Goal: Share content

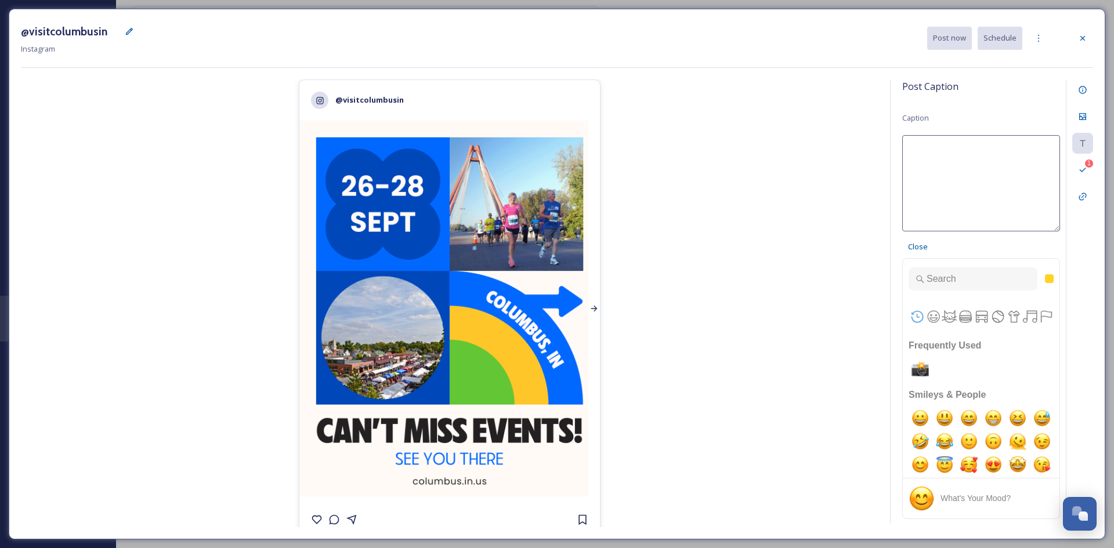
click at [591, 304] on icon at bounding box center [594, 308] width 9 height 9
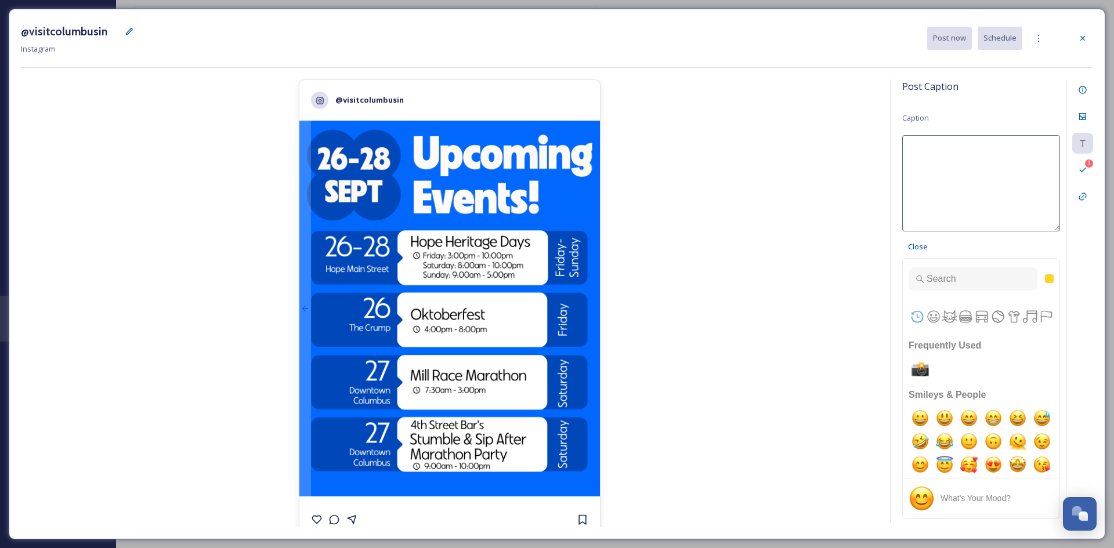
click at [891, 158] on textarea at bounding box center [982, 183] width 158 height 96
paste textarea "✨ Mark your calendars for an action-packed weekend in [GEOGRAPHIC_DATA] & Hope!…"
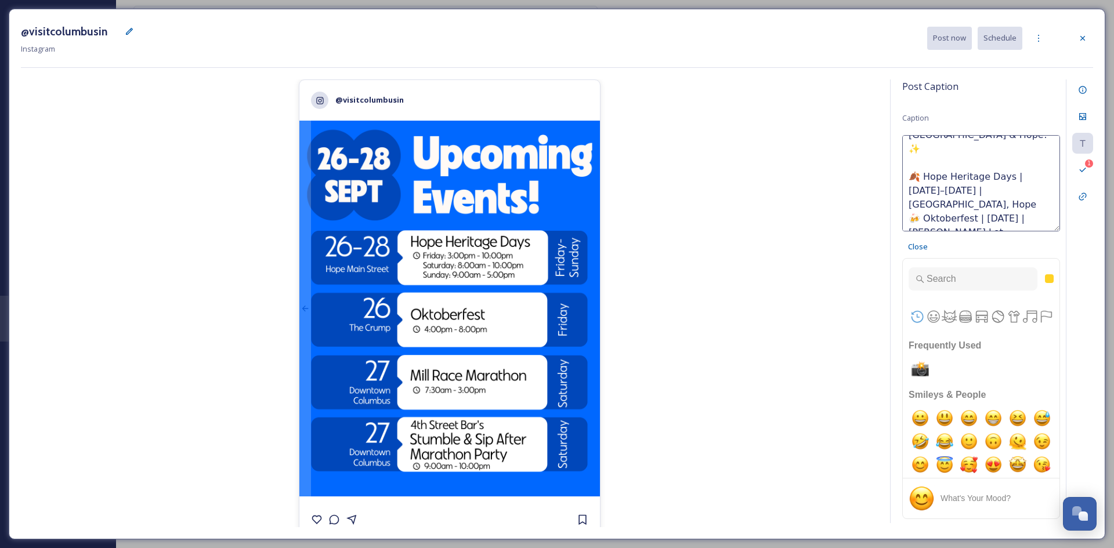
scroll to position [44, 0]
click at [891, 159] on textarea "✨ Mark your calendars for an action-packed weekend in [GEOGRAPHIC_DATA] & Hope!…" at bounding box center [982, 183] width 158 height 96
click at [891, 161] on textarea "✨ Mark your calendars for an action-packed weekend in [GEOGRAPHIC_DATA] & Hope!…" at bounding box center [982, 183] width 158 height 96
click at [891, 176] on textarea "✨ Mark your calendars for an action-packed weekend in [GEOGRAPHIC_DATA] & Hope!…" at bounding box center [982, 183] width 158 height 96
click at [891, 177] on textarea "✨ Mark your calendars for an action-packed weekend in [GEOGRAPHIC_DATA] & Hope!…" at bounding box center [982, 183] width 158 height 96
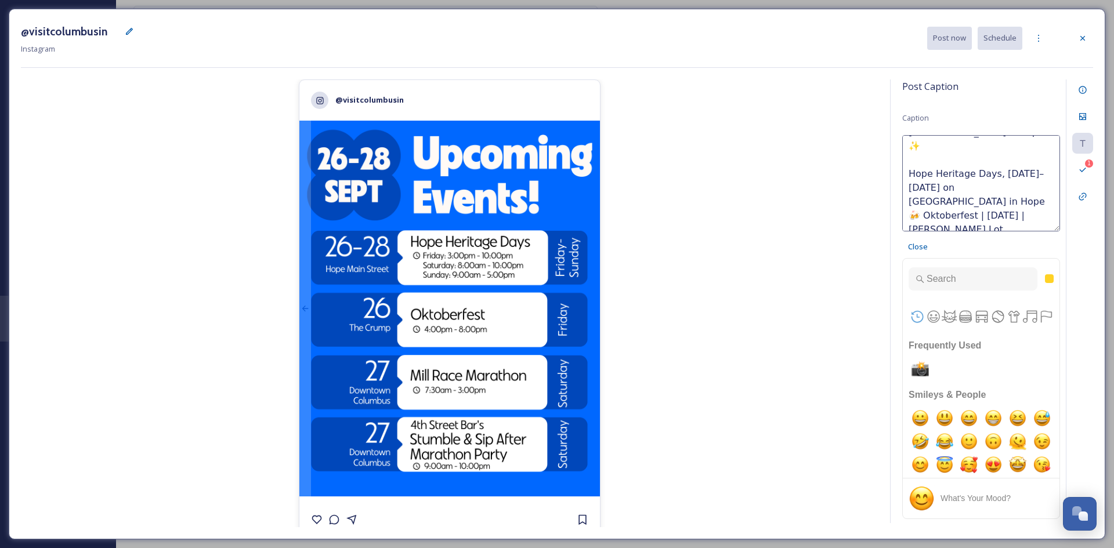
scroll to position [53, 0]
click at [891, 178] on textarea "✨ Mark your calendars for an action-packed weekend in [GEOGRAPHIC_DATA] & Hope!…" at bounding box center [982, 183] width 158 height 96
click at [891, 182] on textarea "✨ Mark your calendars for an action-packed weekend in [GEOGRAPHIC_DATA] & Hope!…" at bounding box center [982, 183] width 158 height 96
click at [891, 179] on textarea "✨ Mark your calendars for an action-packed weekend in [GEOGRAPHIC_DATA] & Hope!…" at bounding box center [982, 183] width 158 height 96
click at [891, 195] on textarea "✨ Mark your calendars for an action-packed weekend in [GEOGRAPHIC_DATA] & Hope!…" at bounding box center [982, 183] width 158 height 96
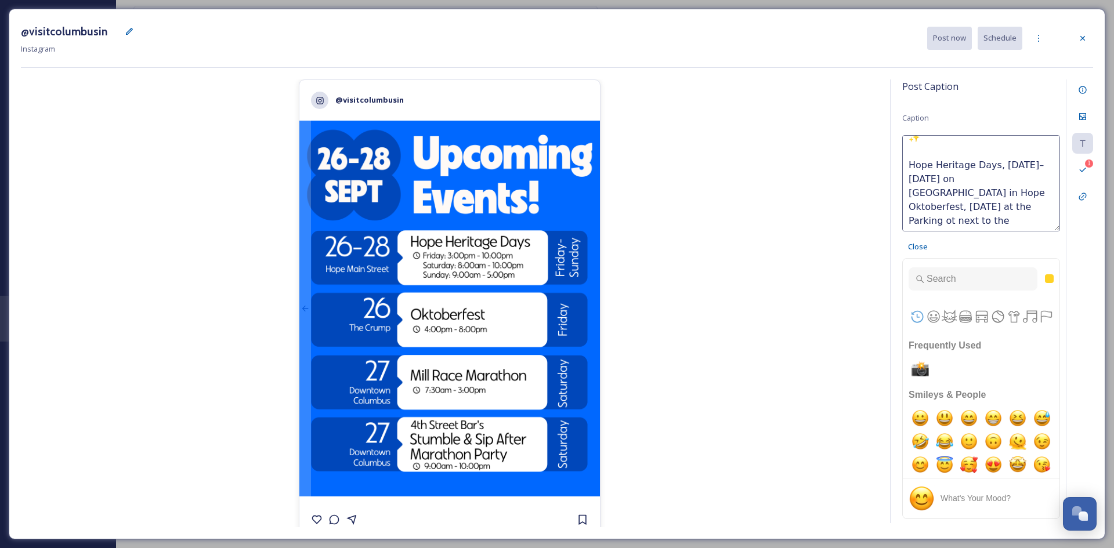
click at [891, 193] on textarea "✨ Mark your calendars for an action-packed weekend in [GEOGRAPHIC_DATA] & Hope!…" at bounding box center [982, 183] width 158 height 96
click at [891, 194] on textarea "✨ Mark your calendars for an action-packed weekend in [GEOGRAPHIC_DATA] & Hope!…" at bounding box center [982, 183] width 158 height 96
click at [891, 193] on textarea "✨ Mark your calendars for an action-packed weekend in [GEOGRAPHIC_DATA] & Hope!…" at bounding box center [982, 183] width 158 height 96
click at [891, 196] on textarea "✨ Mark your calendars for an action-packed weekend in [GEOGRAPHIC_DATA] & Hope!…" at bounding box center [982, 183] width 158 height 96
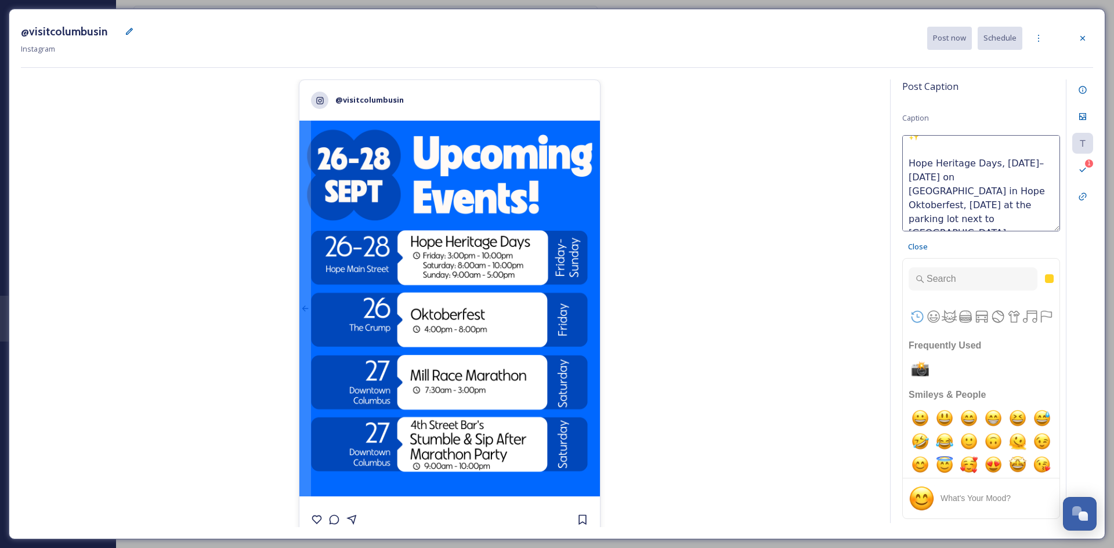
click at [891, 163] on textarea "✨ Mark your calendars for an action-packed weekend in [GEOGRAPHIC_DATA] & Hope!…" at bounding box center [982, 183] width 158 height 96
click at [891, 186] on textarea "✨ Mark your calendars for an action-packed weekend in [GEOGRAPHIC_DATA] & Hope!…" at bounding box center [982, 183] width 158 height 96
click at [891, 197] on textarea "✨ Mark your calendars for an action-packed weekend in [GEOGRAPHIC_DATA] & Hope!…" at bounding box center [982, 183] width 158 height 96
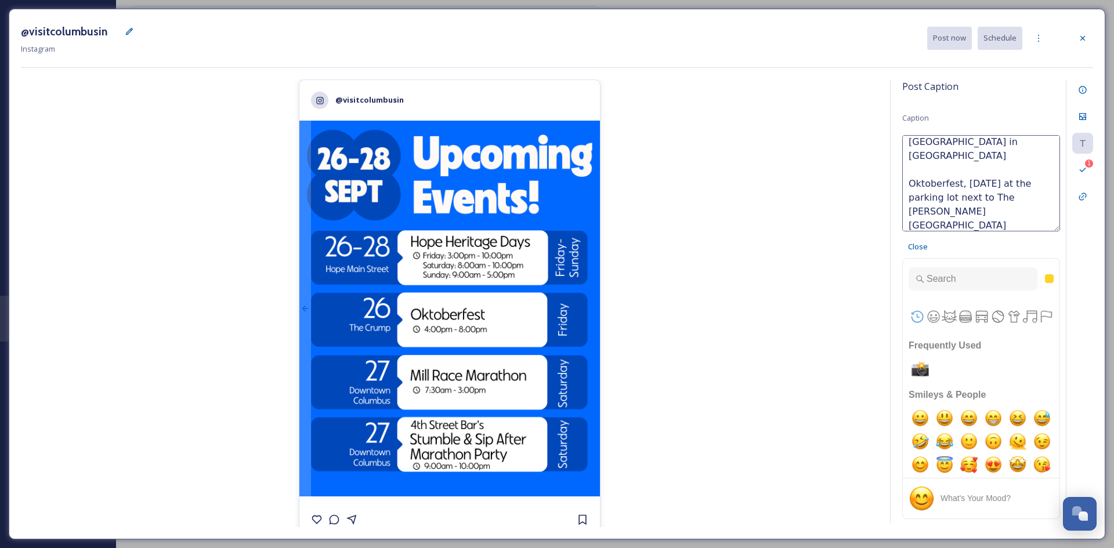
click at [891, 197] on textarea "✨ Mark your calendars for an action-packed weekend in [GEOGRAPHIC_DATA] & Hope!…" at bounding box center [982, 183] width 158 height 96
type textarea "✨ Mark your calendars for an action-packed weekend in [GEOGRAPHIC_DATA] & Hope!…"
drag, startPoint x: 910, startPoint y: 147, endPoint x: 1067, endPoint y: 218, distance: 173.3
click at [891, 218] on div "Post Caption Caption ✨ Mark your calendars for an action-packed weekend in [GEO…" at bounding box center [991, 302] width 203 height 444
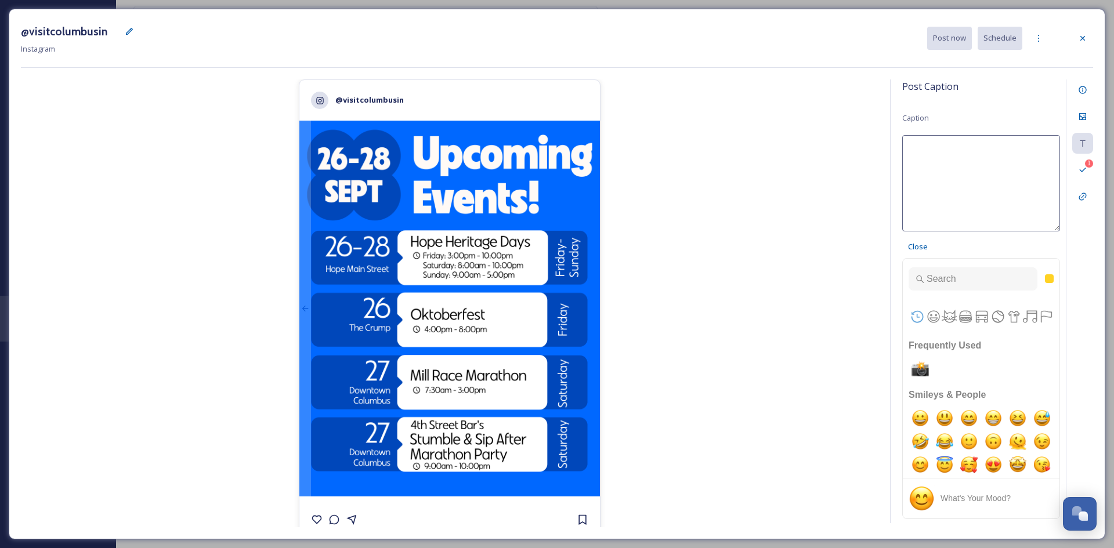
scroll to position [0, 0]
click at [891, 158] on textarea at bounding box center [982, 183] width 158 height 96
paste textarea "✨ Mark your calendars for an action-packed weekend in [GEOGRAPHIC_DATA] & Hope!…"
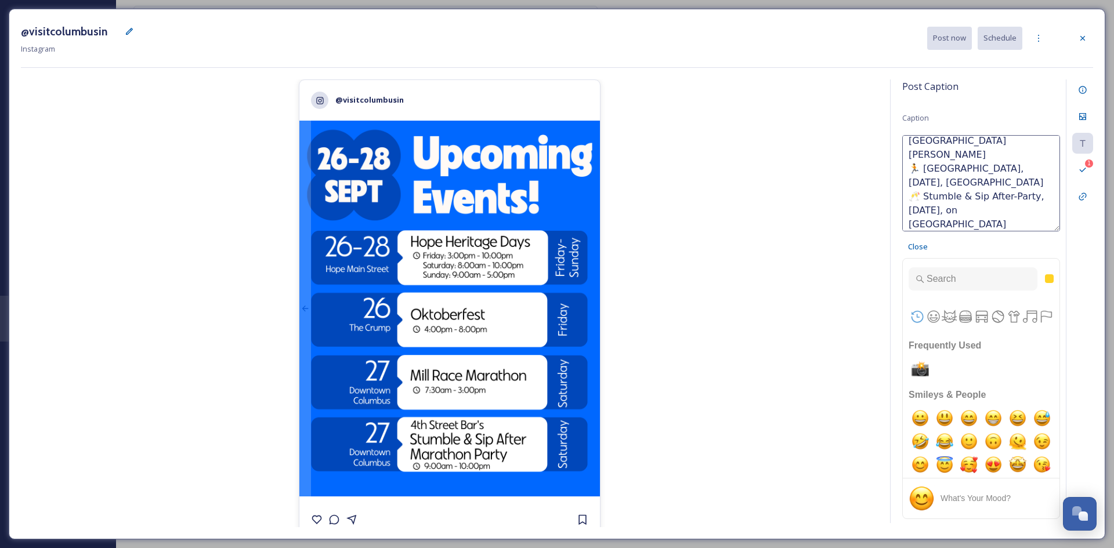
scroll to position [175, 0]
click at [891, 222] on textarea "✨ Mark your calendars for an action-packed weekend in [GEOGRAPHIC_DATA] & Hope!…" at bounding box center [982, 183] width 158 height 96
paste textarea "#ColumbusIN #HopeIN #VisitColumbusIN #ExploreColumbusIN #BartholomewCounty #Com…"
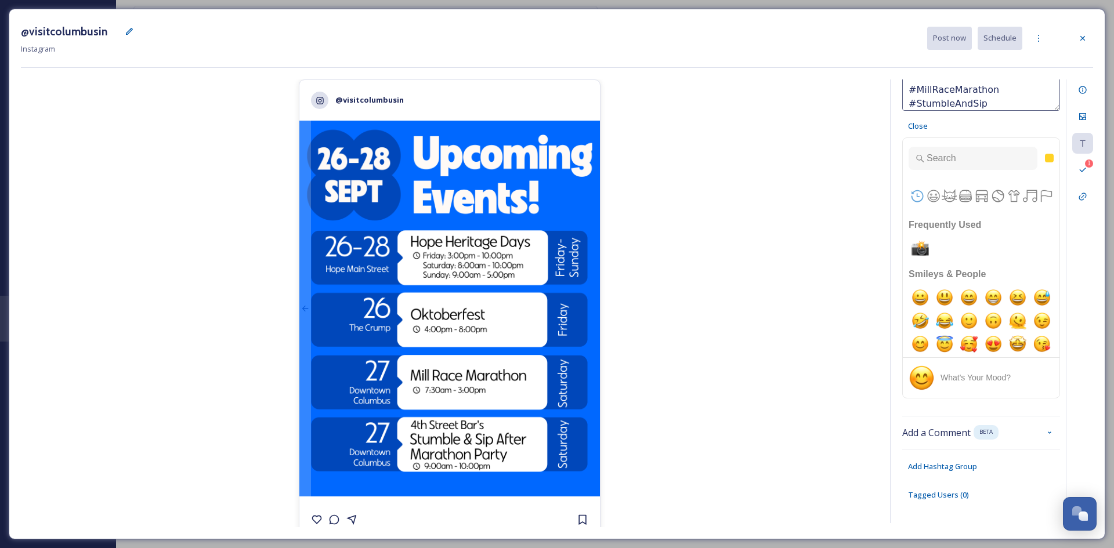
type textarea "✨ Mark your calendars for an action-packed weekend in [GEOGRAPHIC_DATA] & Hope!…"
click at [891, 479] on span "Tagged Users ( 0 )" at bounding box center [938, 495] width 61 height 11
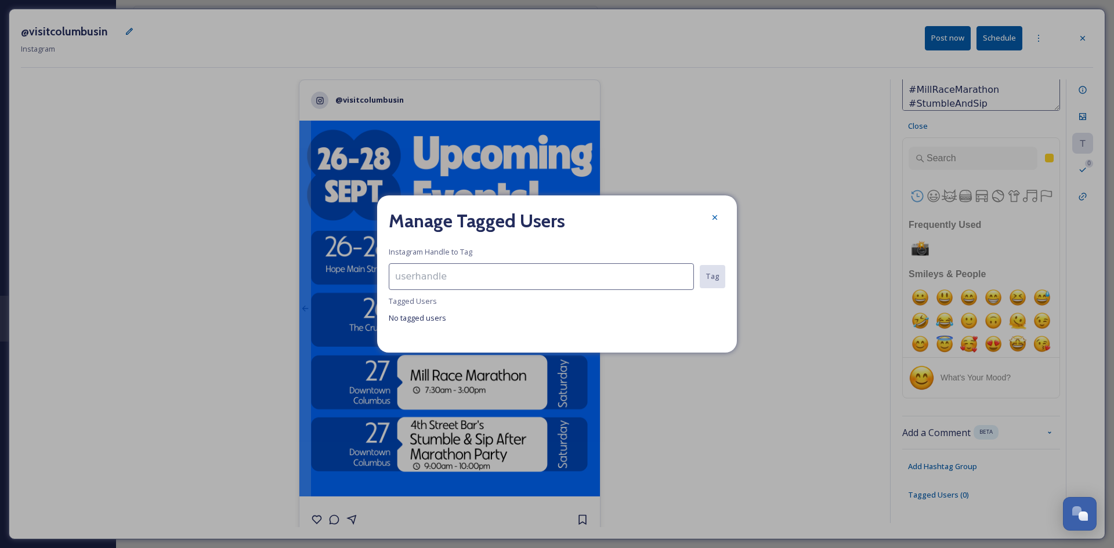
click at [474, 272] on input at bounding box center [541, 277] width 305 height 27
click at [434, 275] on input at bounding box center [541, 277] width 305 height 27
drag, startPoint x: 448, startPoint y: 274, endPoint x: 359, endPoint y: 273, distance: 89.4
click at [359, 273] on div "Manage Tagged Users Instagram Handle to Tag downtowncolumbusin No results found…" at bounding box center [557, 274] width 1114 height 548
click at [394, 276] on input "downtowncolumbusin" at bounding box center [541, 277] width 304 height 27
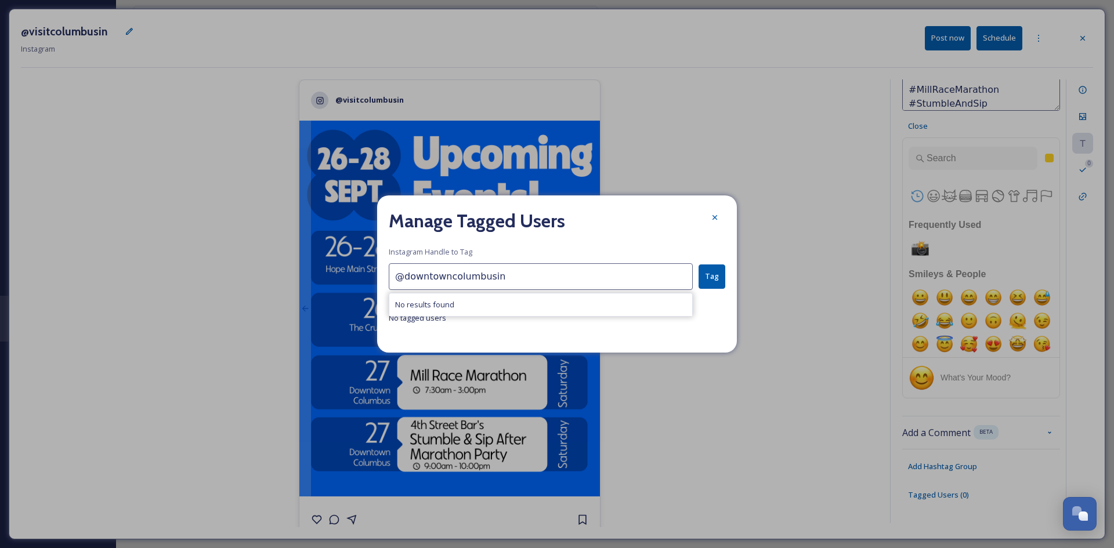
click at [449, 280] on input "@downtowncolumbusin" at bounding box center [541, 277] width 304 height 27
click at [513, 275] on input "@downtowncolumbusin" at bounding box center [541, 277] width 304 height 27
type input "@downtowncolumbusin"
click at [710, 277] on button "Tag" at bounding box center [712, 277] width 27 height 24
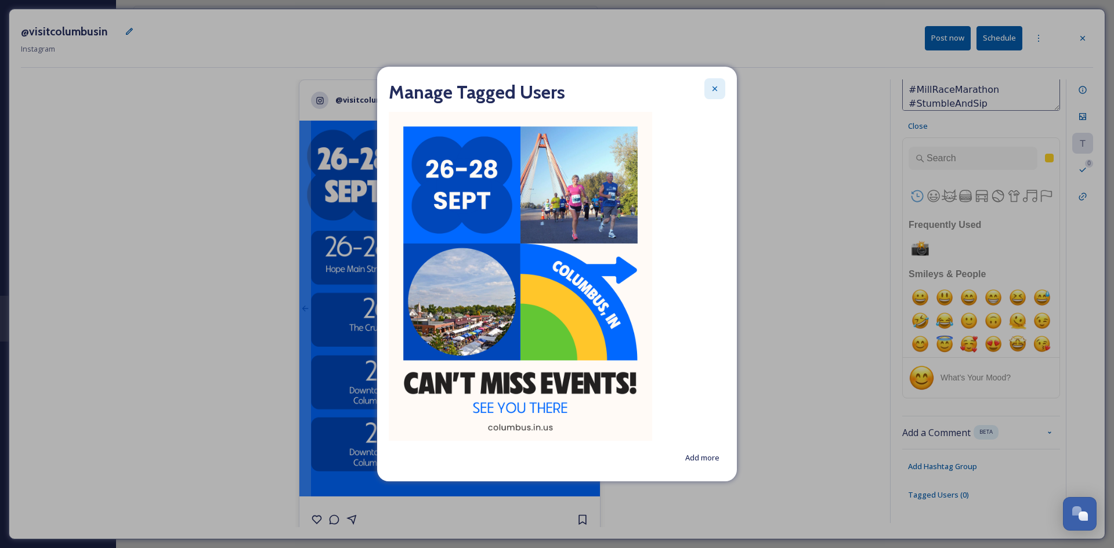
click at [713, 88] on icon at bounding box center [715, 88] width 5 height 5
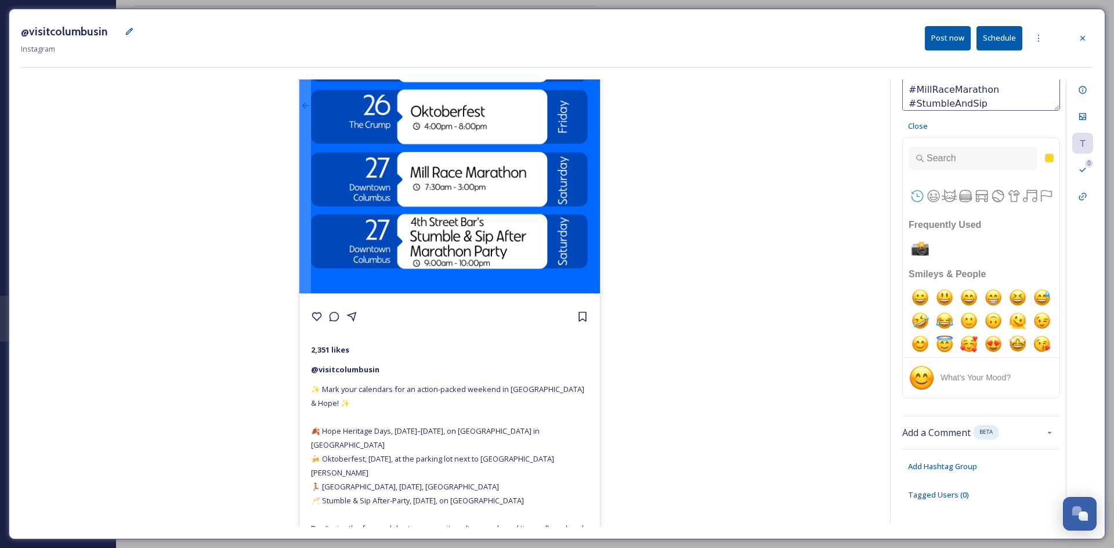
scroll to position [0, 0]
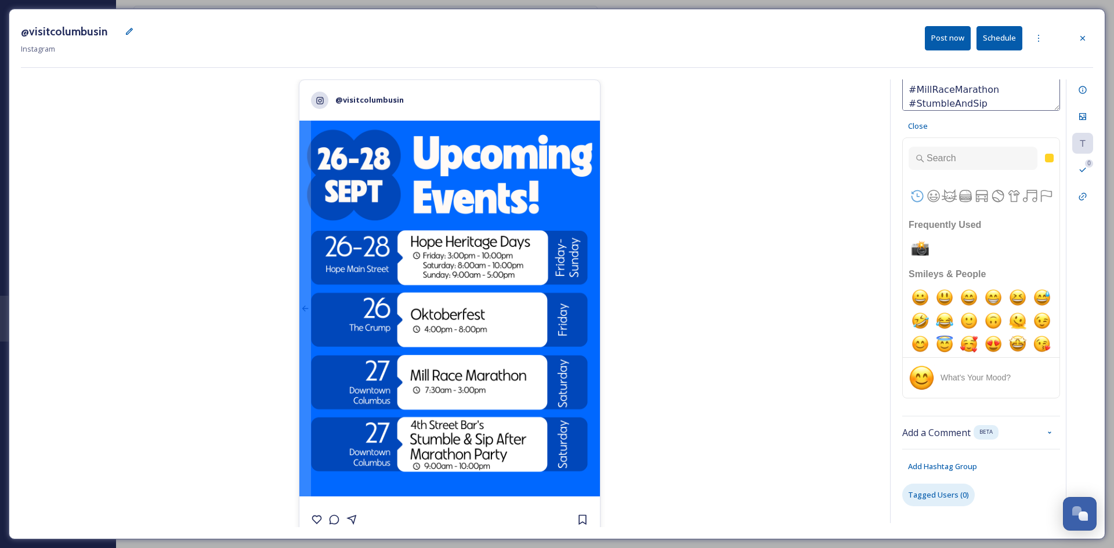
click at [891, 479] on div "Tagged Users ( 0 )" at bounding box center [939, 495] width 73 height 23
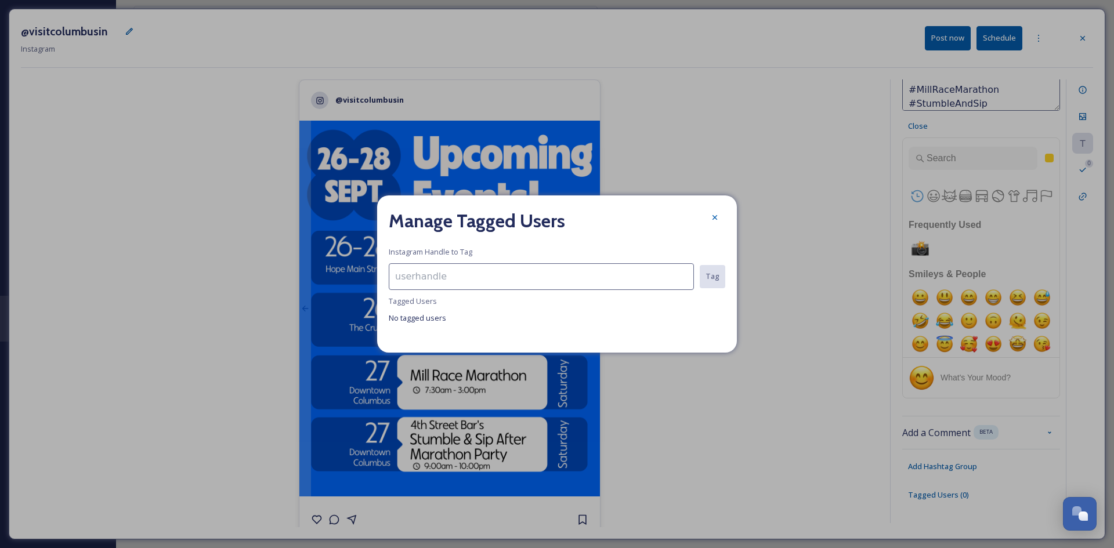
click at [465, 276] on input at bounding box center [541, 277] width 305 height 27
click at [547, 214] on h2 "Manage Tagged Users" at bounding box center [477, 221] width 176 height 28
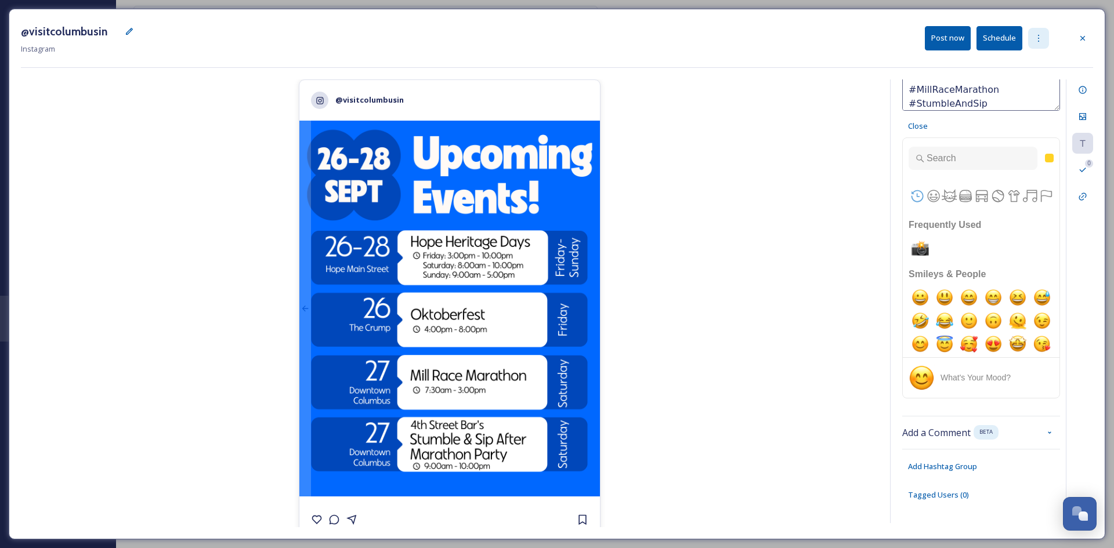
click at [891, 38] on icon at bounding box center [1038, 38] width 1 height 7
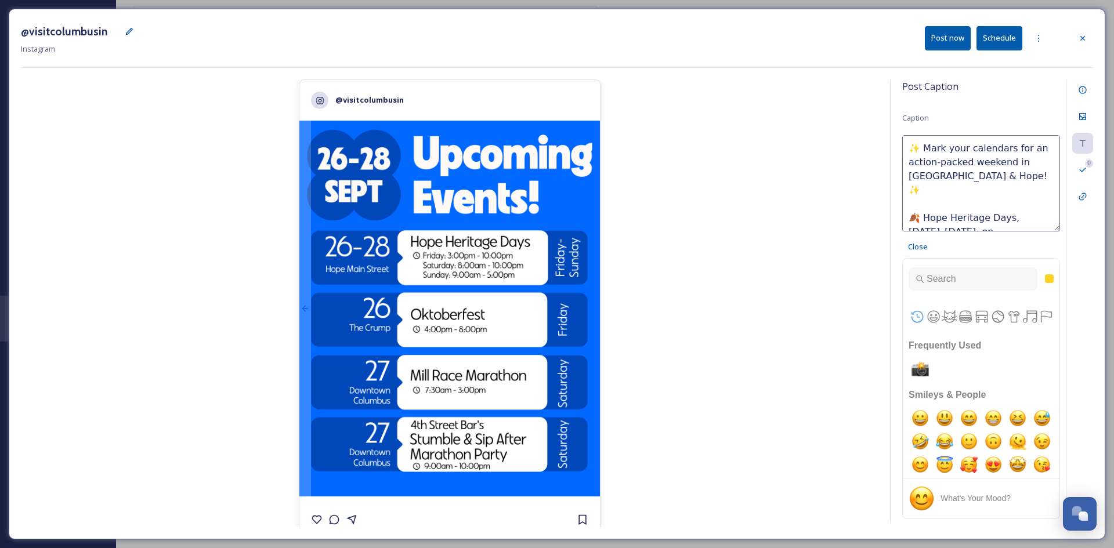
drag, startPoint x: 1011, startPoint y: 226, endPoint x: 893, endPoint y: 106, distance: 168.7
click at [891, 106] on div "Post Caption Caption ✨ Mark your calendars for an action-packed weekend in [GEO…" at bounding box center [991, 302] width 203 height 444
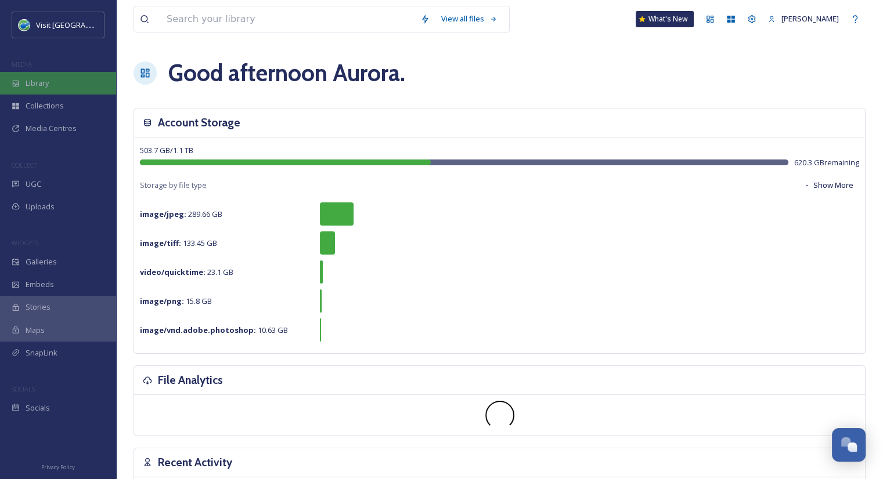
click at [74, 89] on div "Library" at bounding box center [58, 83] width 116 height 23
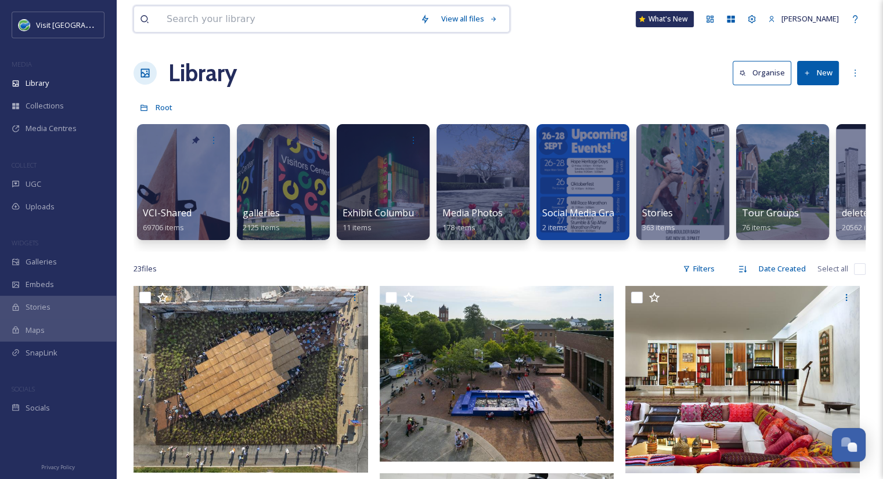
click at [195, 15] on input at bounding box center [288, 19] width 254 height 26
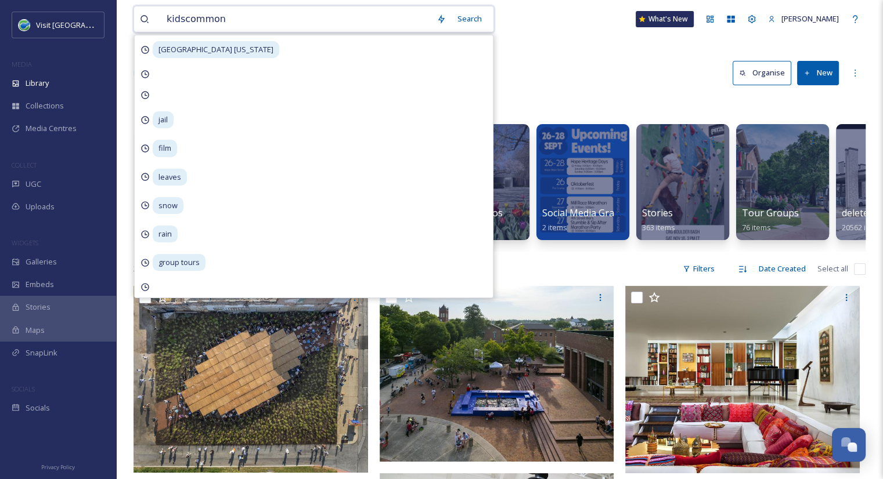
type input "kidscommons"
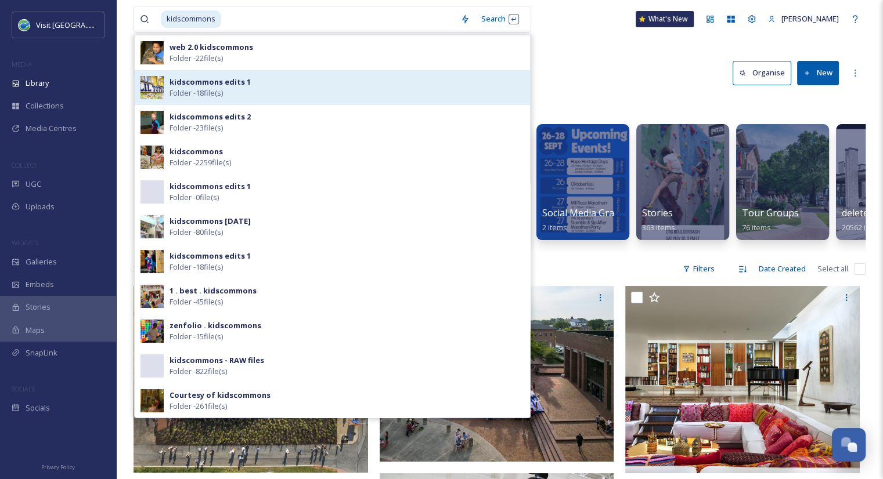
click at [193, 96] on span "Folder - 18 file(s)" at bounding box center [195, 93] width 53 height 11
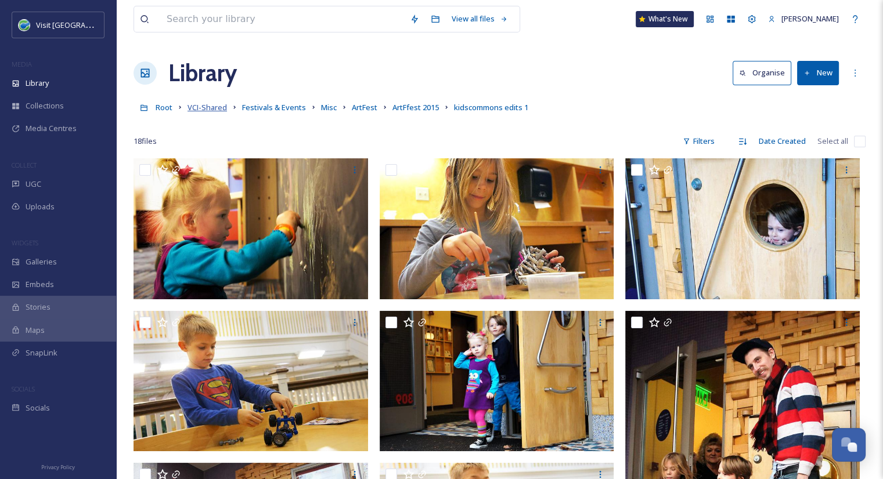
click at [218, 110] on span "VCI-Shared" at bounding box center [206, 107] width 39 height 10
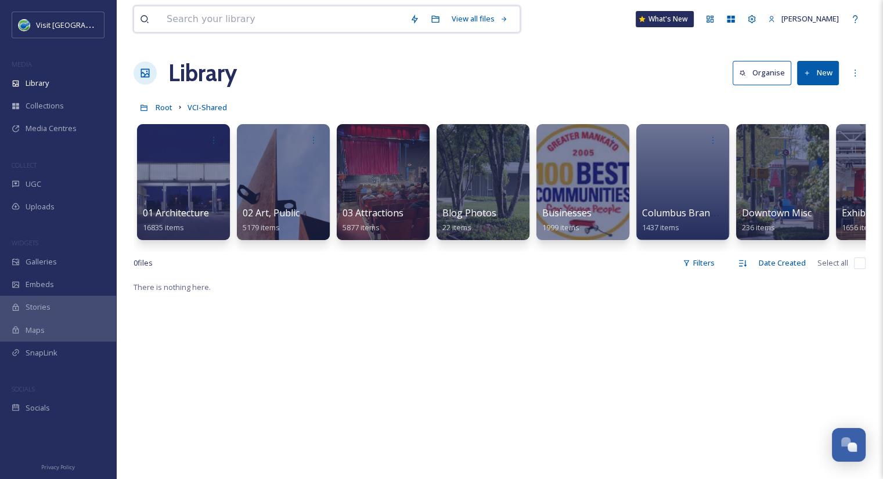
click at [329, 20] on input at bounding box center [282, 19] width 243 height 26
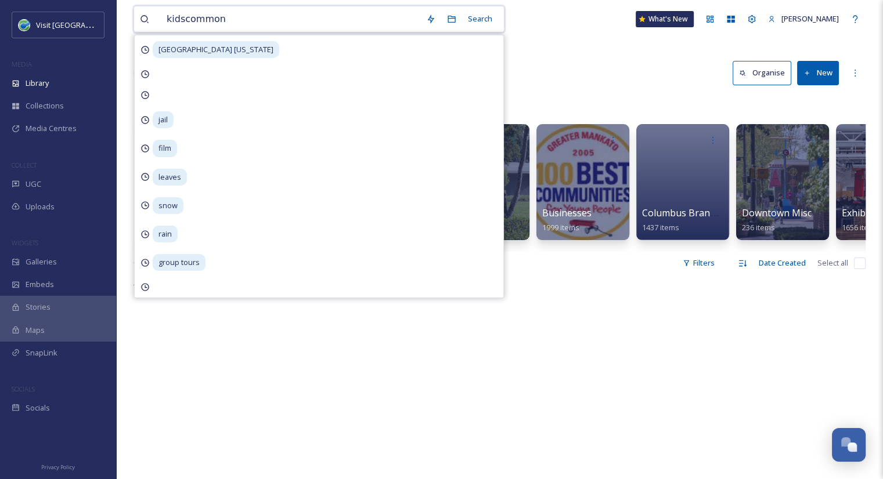
type input "kidscommons"
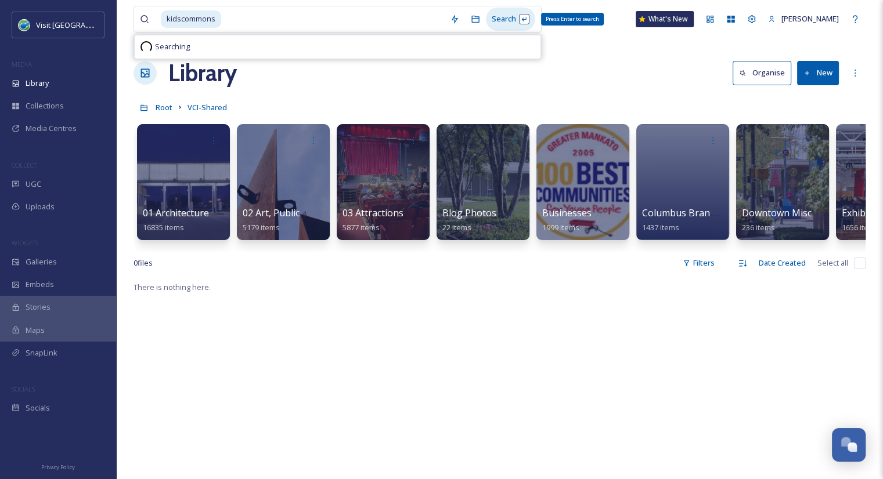
click at [509, 21] on div "Search Press Enter to search" at bounding box center [510, 19] width 49 height 23
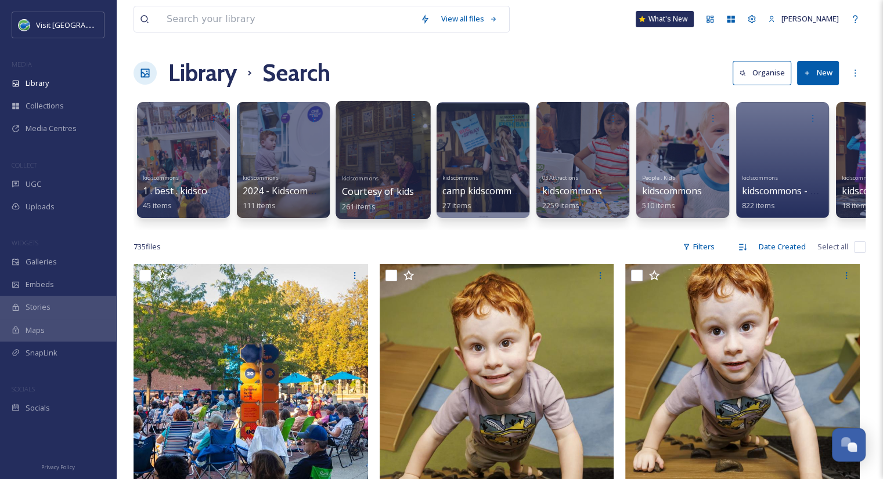
click at [374, 184] on div "kidscommons Courtesy of kidscommons 261 items" at bounding box center [383, 191] width 83 height 43
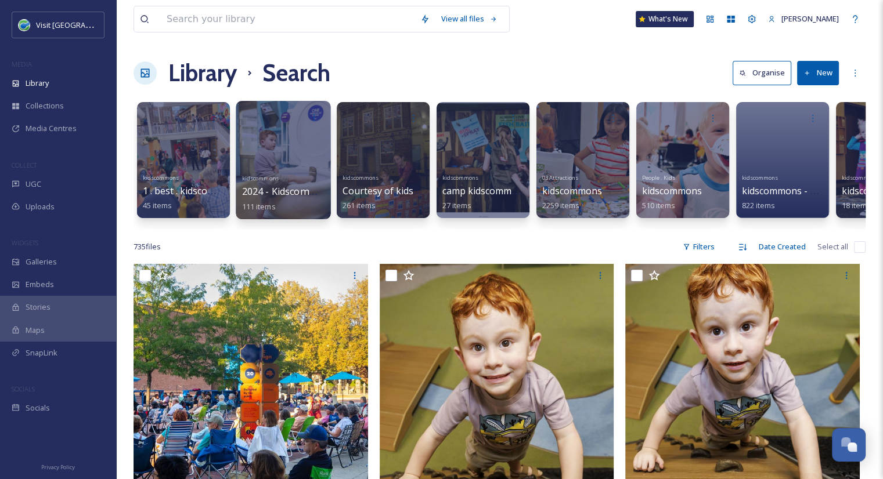
click at [276, 170] on div "kidscommons 2024 - Kidscommons - Tony Vasquez 111 items" at bounding box center [283, 191] width 83 height 43
click at [427, 67] on div "Library Search Organise New" at bounding box center [499, 73] width 732 height 35
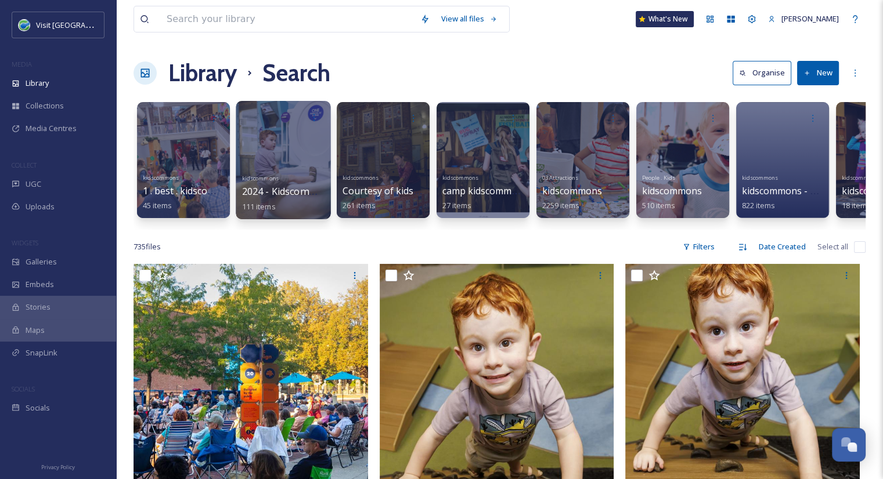
click at [310, 192] on span "2024 - Kidscommons - Tony Vasquez" at bounding box center [329, 191] width 175 height 13
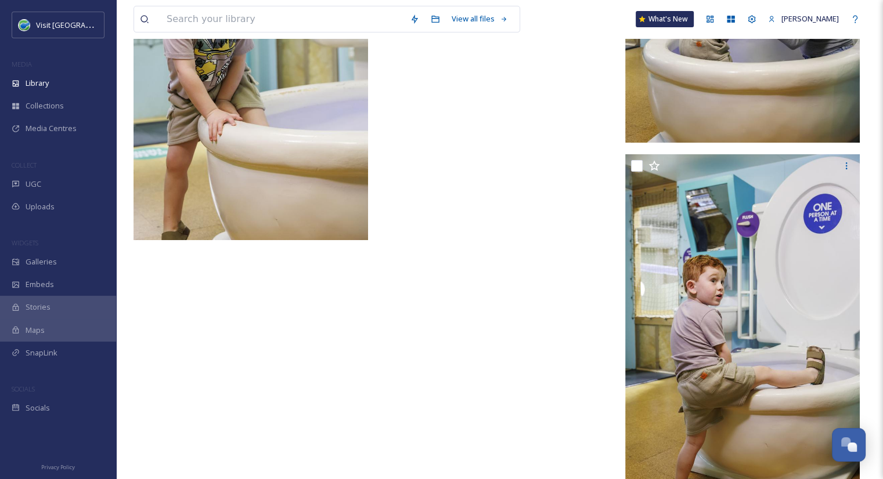
scroll to position [9270, 0]
